Goal: Feedback & Contribution: Contribute content

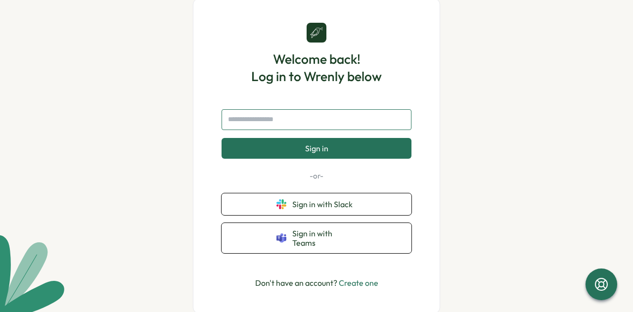
click at [341, 125] on input "text" at bounding box center [317, 119] width 190 height 21
type input "**********"
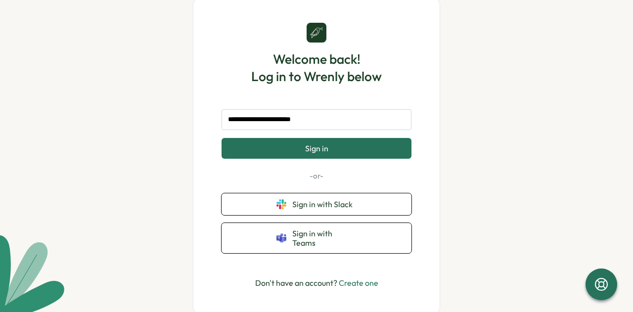
click at [335, 147] on button "Sign in" at bounding box center [317, 148] width 190 height 21
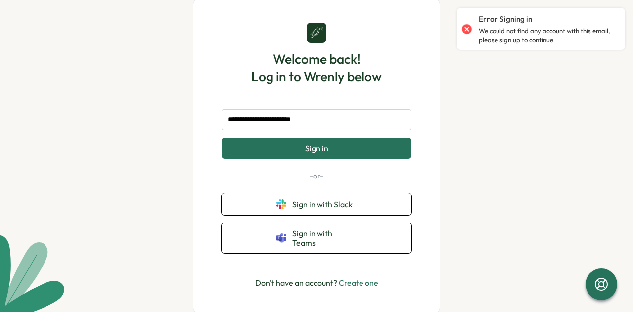
click at [360, 281] on link "Create one" at bounding box center [359, 283] width 40 height 10
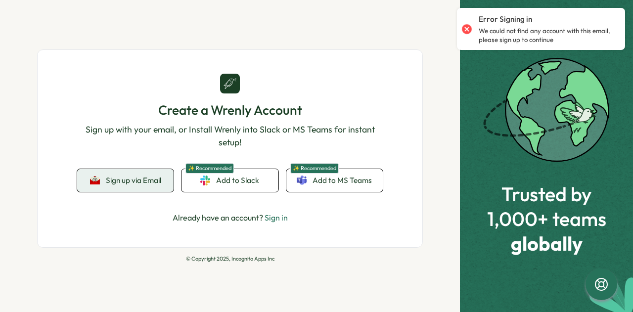
click at [162, 181] on button "Sign up via Email" at bounding box center [125, 180] width 96 height 23
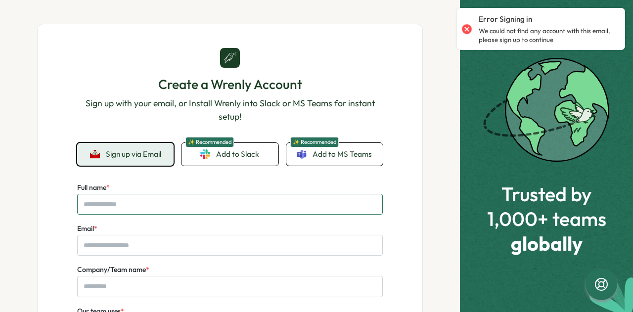
click at [221, 194] on input "Full name *" at bounding box center [230, 204] width 306 height 21
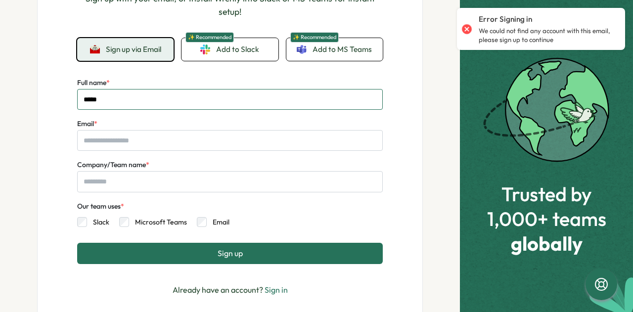
scroll to position [148, 0]
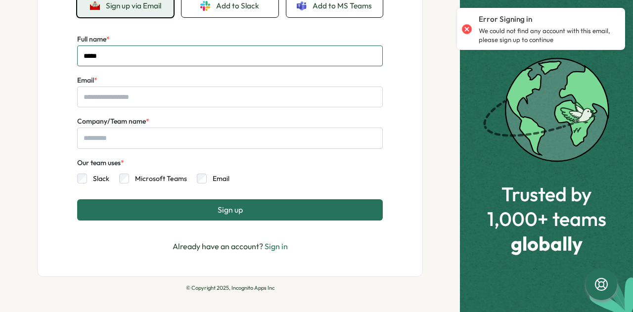
type input "*****"
click at [160, 85] on div "Email *" at bounding box center [230, 90] width 306 height 33
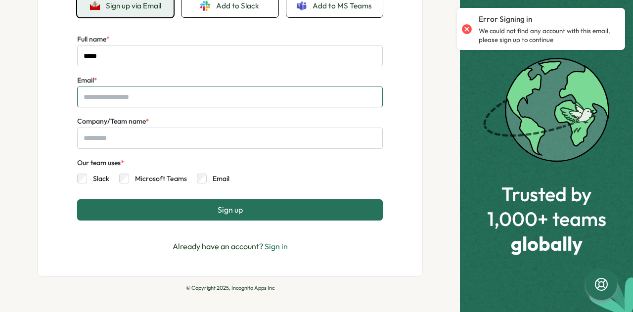
click at [162, 91] on input "Email *" at bounding box center [230, 97] width 306 height 21
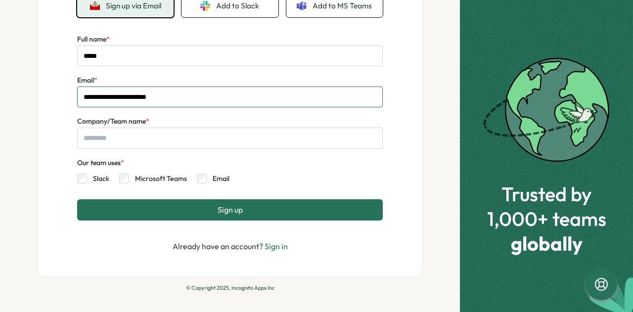
type input "**********"
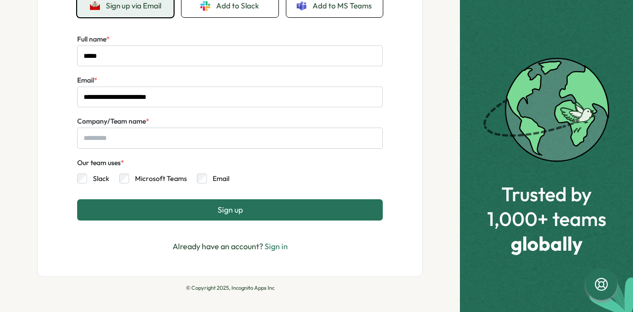
click at [130, 126] on label "Company/Team name *" at bounding box center [113, 121] width 72 height 11
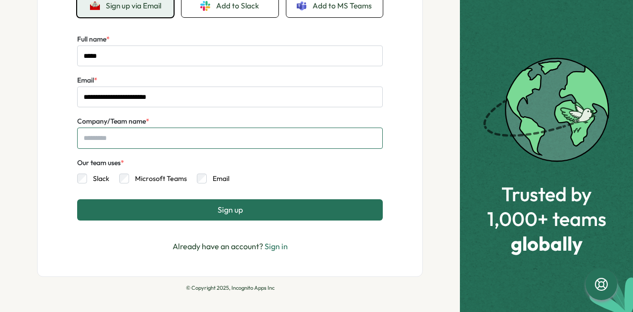
click at [130, 128] on input "Company/Team name *" at bounding box center [230, 138] width 306 height 21
type input "***"
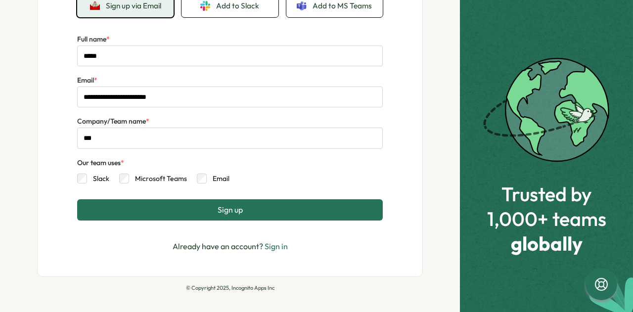
click at [164, 182] on label "Microsoft Teams" at bounding box center [158, 179] width 58 height 10
click at [212, 181] on label "Email" at bounding box center [218, 179] width 23 height 10
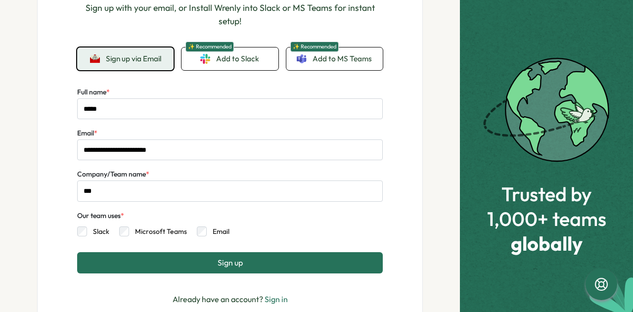
scroll to position [150, 0]
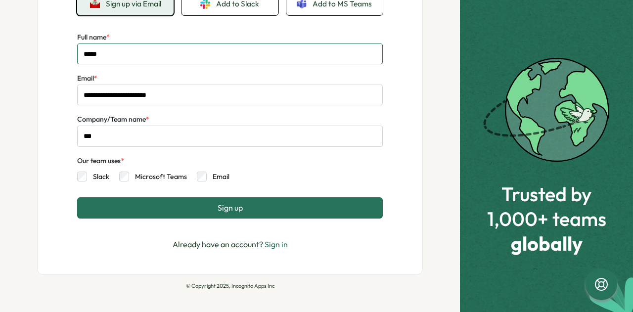
click at [132, 56] on input "*****" at bounding box center [230, 54] width 306 height 21
type input "**********"
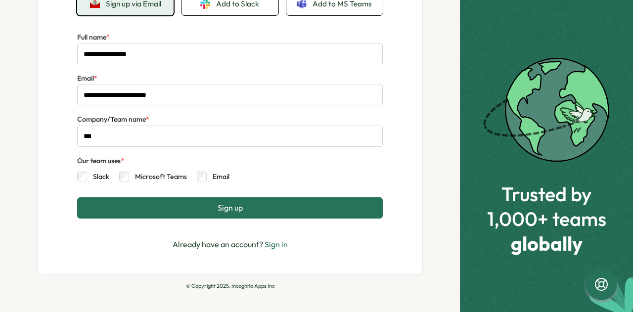
click at [259, 208] on button "Sign up" at bounding box center [230, 207] width 306 height 21
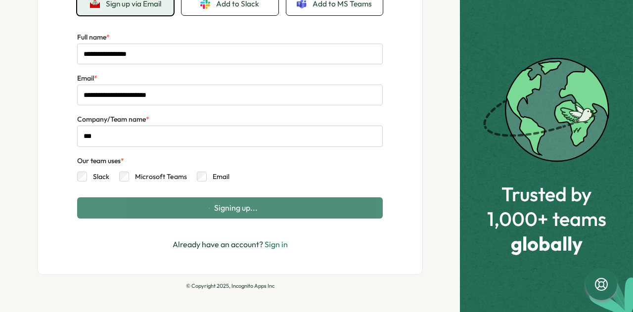
scroll to position [0, 0]
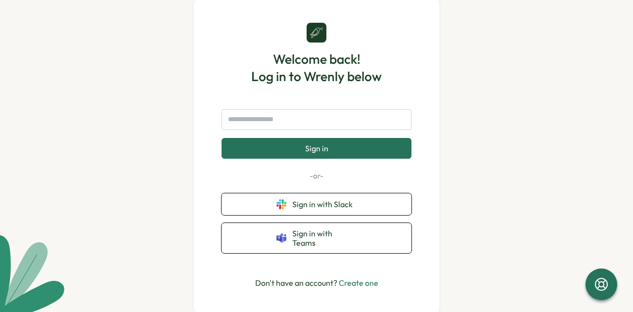
click at [325, 136] on form "Sign in" at bounding box center [317, 134] width 190 height 50
click at [325, 128] on input "text" at bounding box center [317, 119] width 190 height 21
type input "**********"
click at [345, 153] on button "Sign in" at bounding box center [317, 148] width 190 height 21
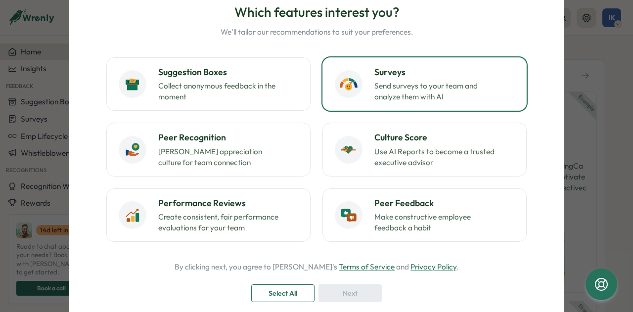
scroll to position [49, 0]
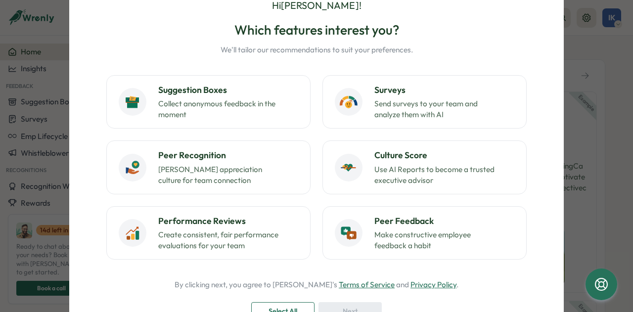
click at [587, 111] on div "Hi [PERSON_NAME] ! Which features interest you? We'll tailor our recommendation…" at bounding box center [316, 156] width 633 height 312
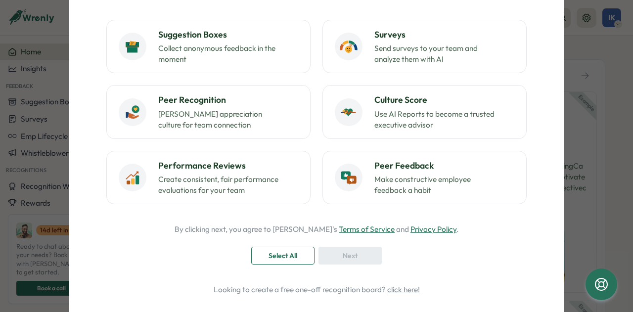
scroll to position [135, 0]
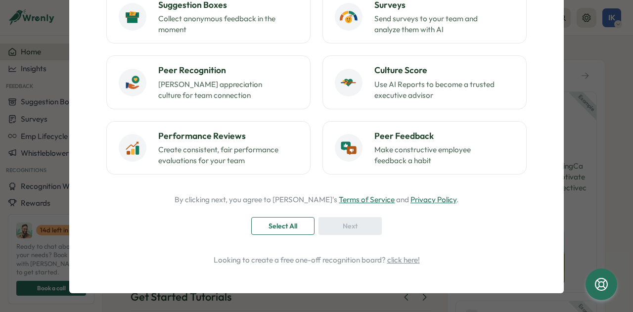
click at [294, 227] on span "Select All" at bounding box center [283, 226] width 29 height 17
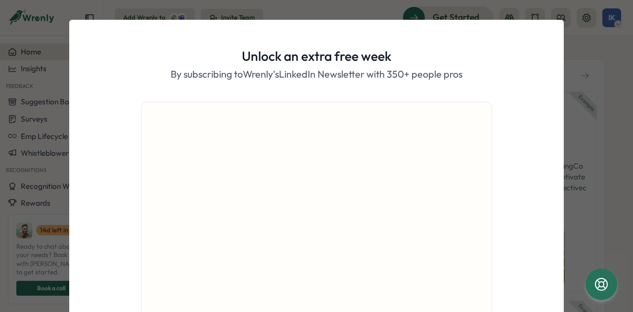
scroll to position [109, 0]
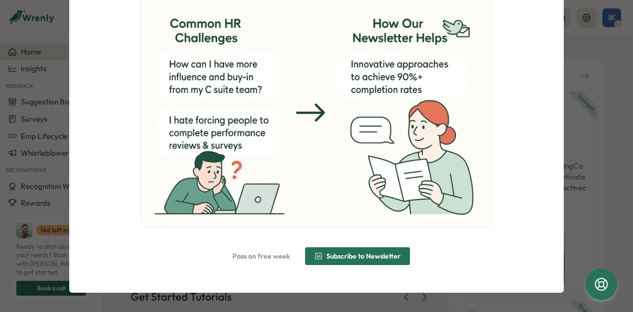
click at [272, 256] on span "Pass on free week" at bounding box center [260, 256] width 57 height 7
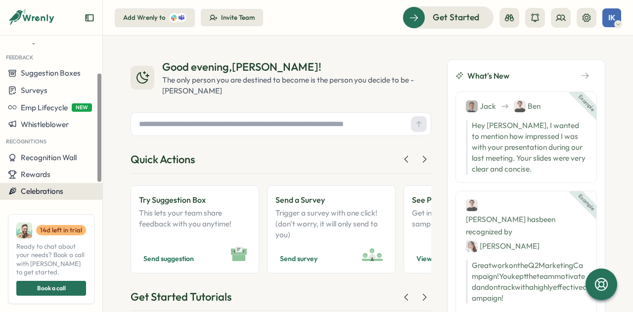
scroll to position [49, 0]
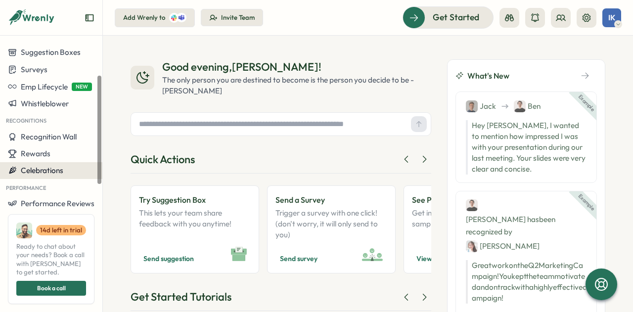
click at [59, 173] on span "Celebrations" at bounding box center [42, 170] width 43 height 9
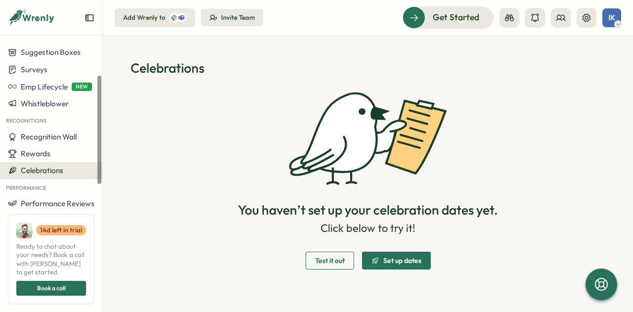
click at [25, 19] on icon at bounding box center [39, 18] width 33 height 8
click at [24, 17] on icon at bounding box center [39, 18] width 33 height 8
click at [397, 258] on span "Set up dates" at bounding box center [402, 260] width 38 height 7
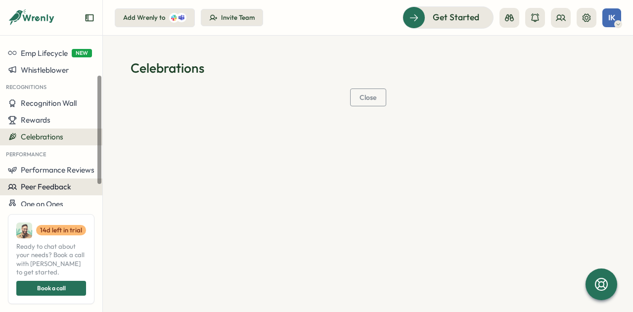
scroll to position [97, 0]
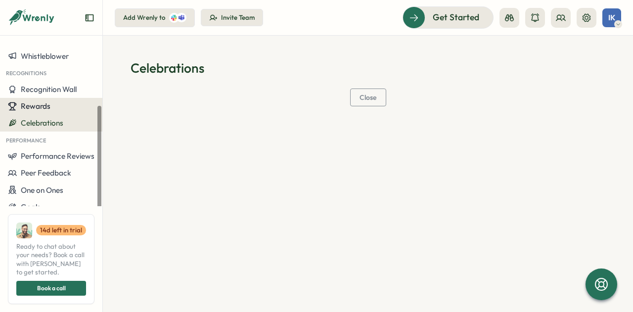
click at [59, 105] on div "Rewards" at bounding box center [51, 106] width 87 height 9
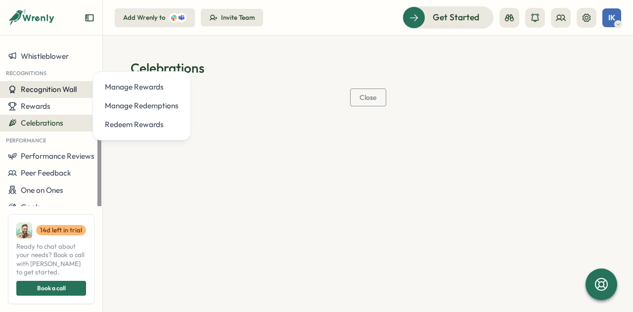
click at [60, 87] on span "Recognition Wall" at bounding box center [49, 89] width 56 height 9
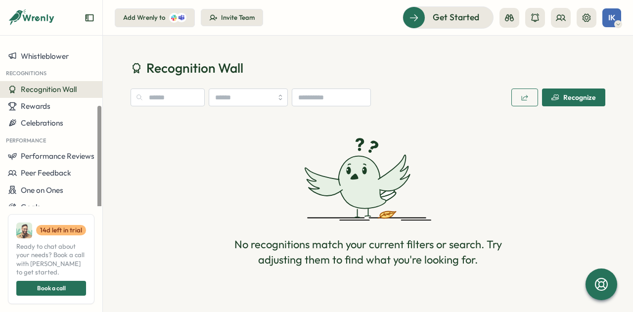
click at [581, 91] on span "Recognize" at bounding box center [574, 97] width 45 height 17
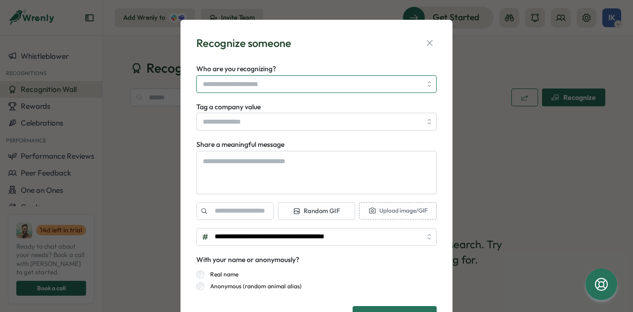
type textarea "*"
click at [287, 85] on input "Who are you recognizing?" at bounding box center [312, 84] width 219 height 17
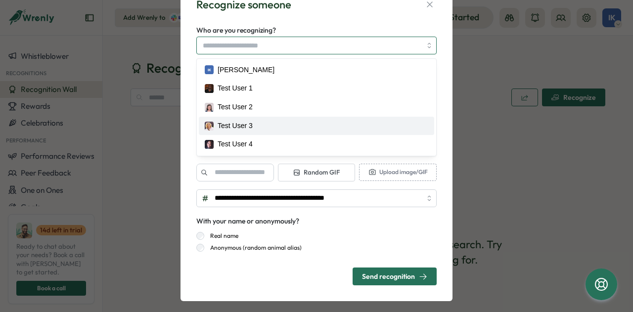
scroll to position [47, 0]
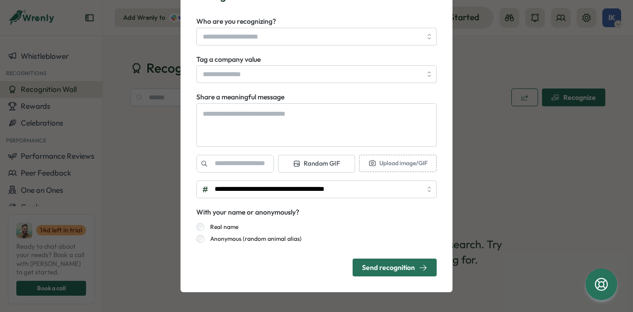
click at [385, 218] on div "With your name or anonymously? Real name Anonymous (random animal alias)" at bounding box center [316, 224] width 240 height 37
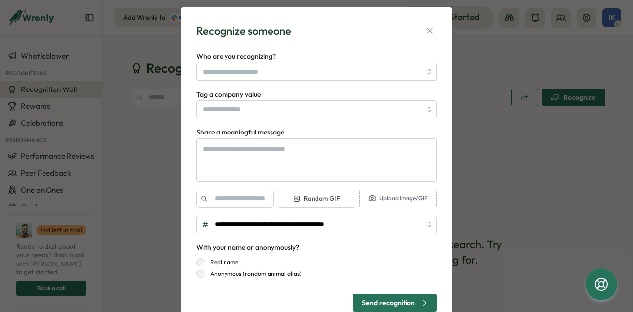
scroll to position [0, 0]
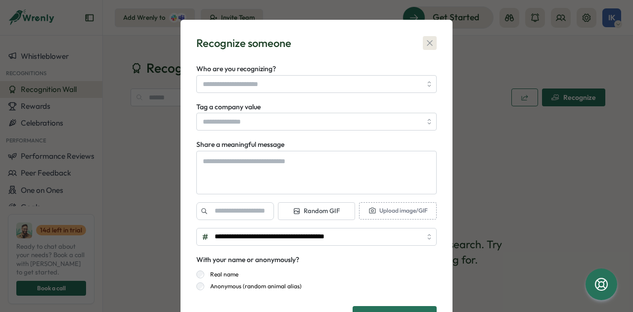
click at [429, 45] on icon "button" at bounding box center [430, 43] width 10 height 10
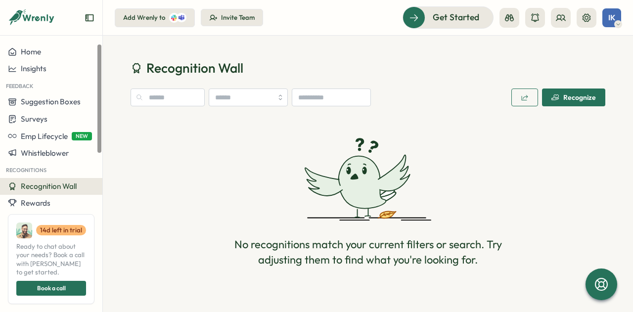
click at [84, 190] on div "Recognition Wall" at bounding box center [51, 186] width 87 height 9
click at [85, 52] on div "Home" at bounding box center [51, 51] width 87 height 9
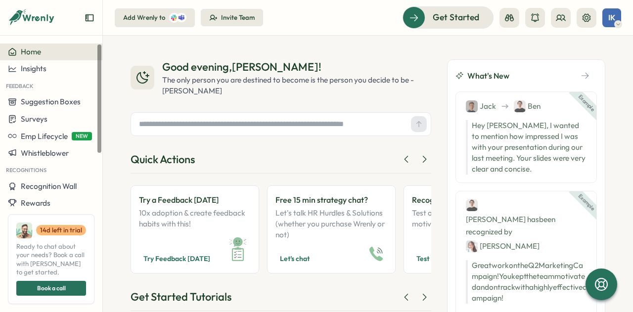
click at [227, 117] on input "text" at bounding box center [271, 124] width 272 height 15
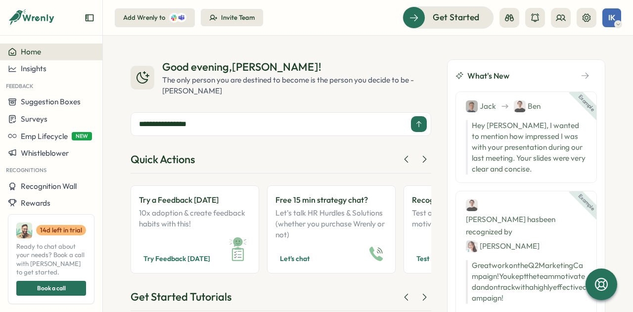
type input "**********"
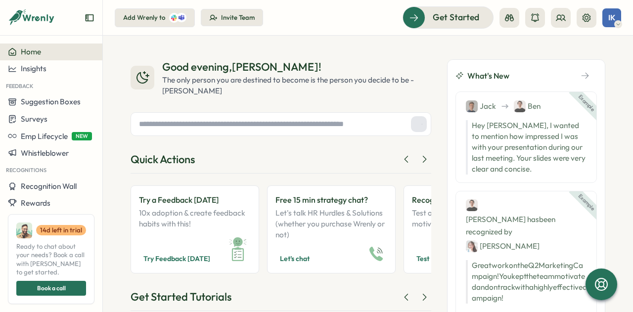
click at [292, 133] on div at bounding box center [281, 124] width 301 height 24
click at [289, 119] on input "text" at bounding box center [271, 124] width 272 height 15
click at [474, 17] on div "Get Started" at bounding box center [442, 17] width 82 height 13
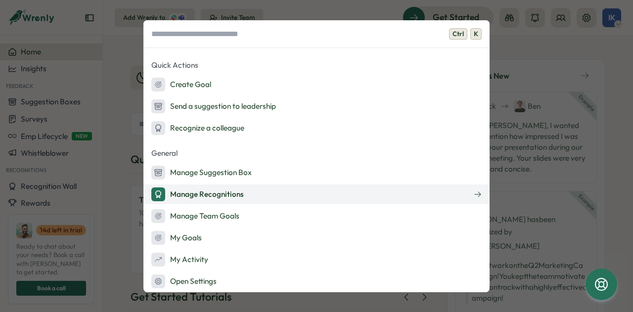
scroll to position [173, 0]
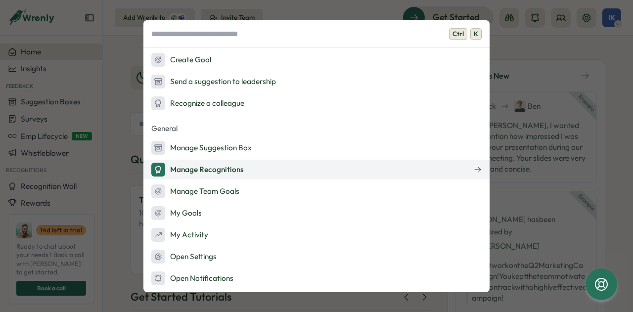
click at [245, 168] on button "Manage Recognitions" at bounding box center [316, 170] width 346 height 20
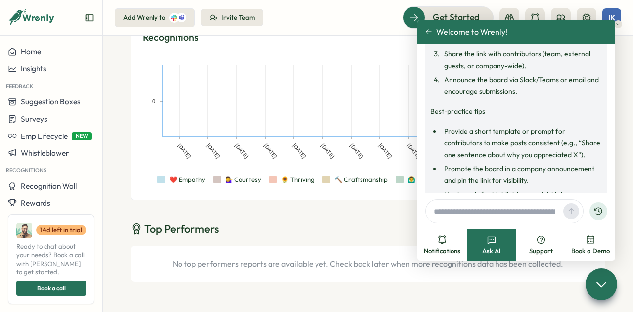
scroll to position [647, 0]
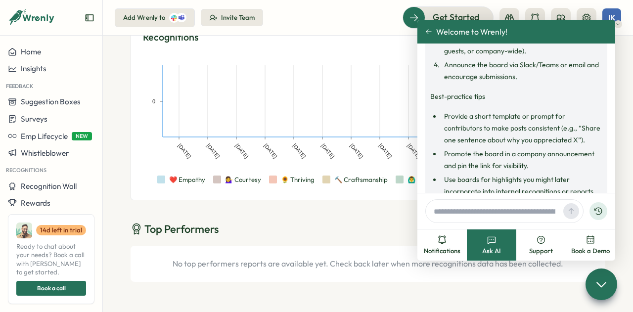
click at [552, 4] on link "[URL]" at bounding box center [561, -1] width 18 height 9
